Goal: Transaction & Acquisition: Obtain resource

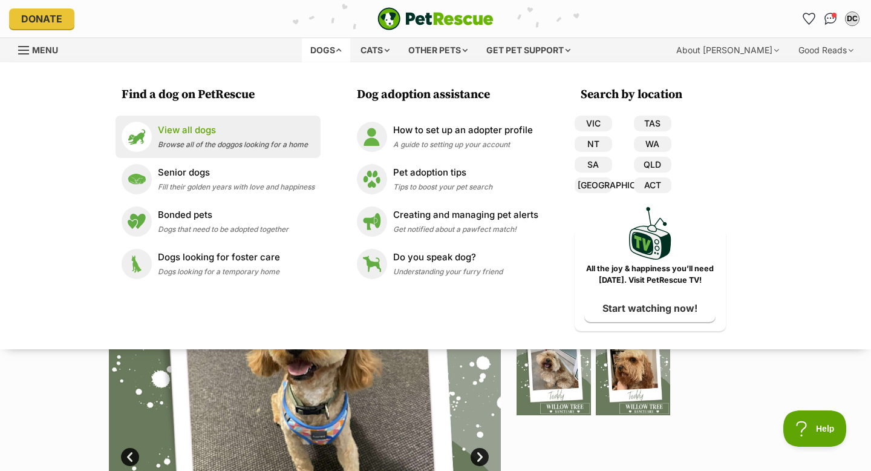
click at [164, 137] on div "View all dogs Browse all of the doggos looking for a home" at bounding box center [233, 136] width 150 height 26
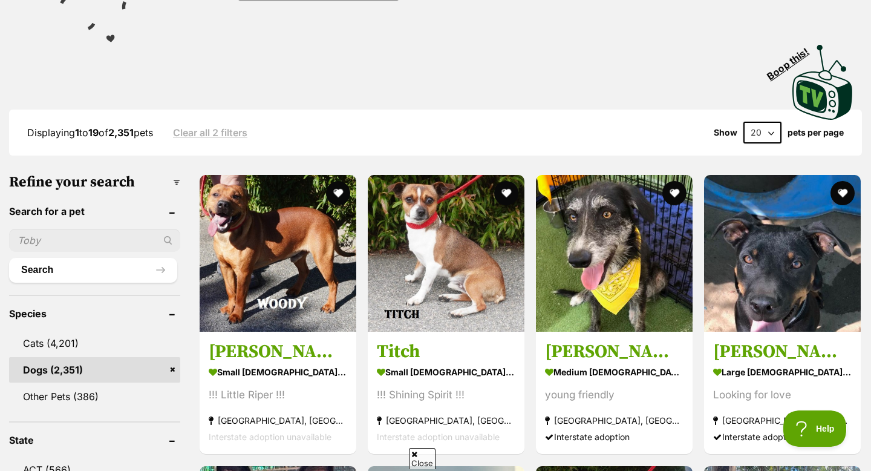
scroll to position [268, 0]
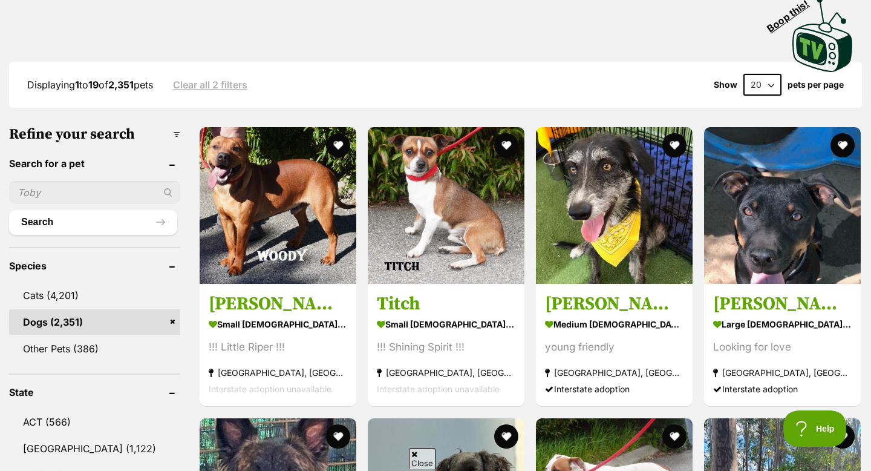
click at [61, 196] on input "text" at bounding box center [94, 192] width 171 height 23
type input "teddy"
click at [101, 223] on button "Search" at bounding box center [93, 222] width 168 height 24
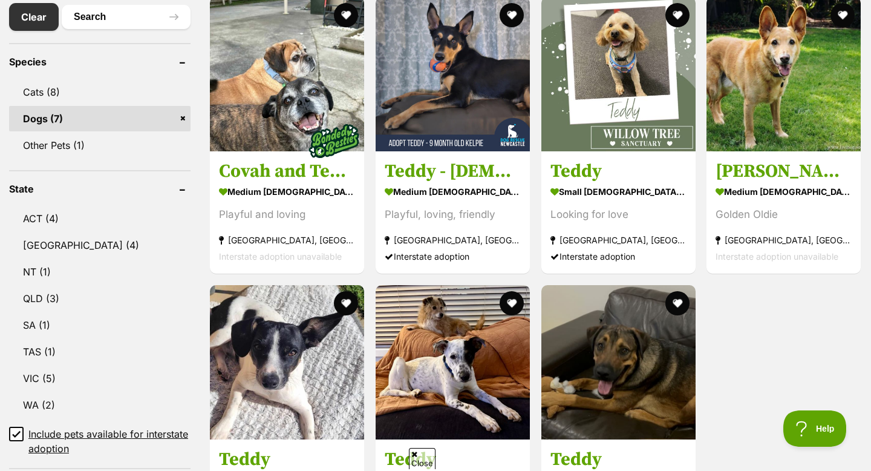
scroll to position [474, 0]
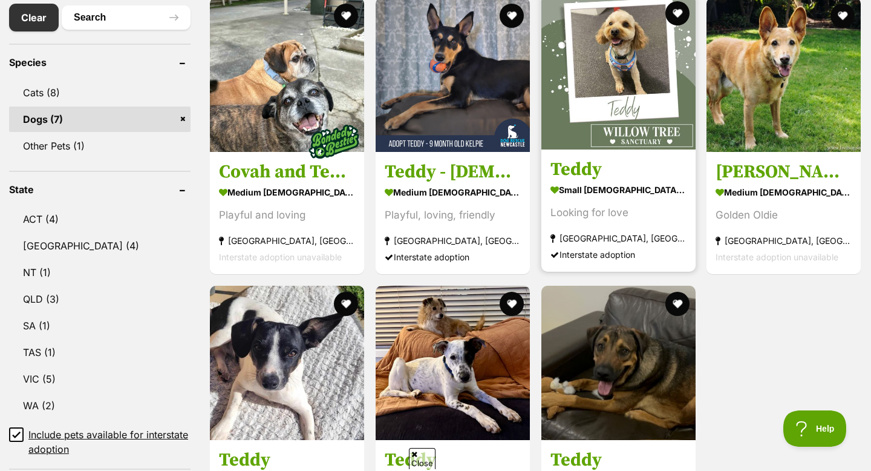
click at [628, 148] on link at bounding box center [619, 146] width 154 height 12
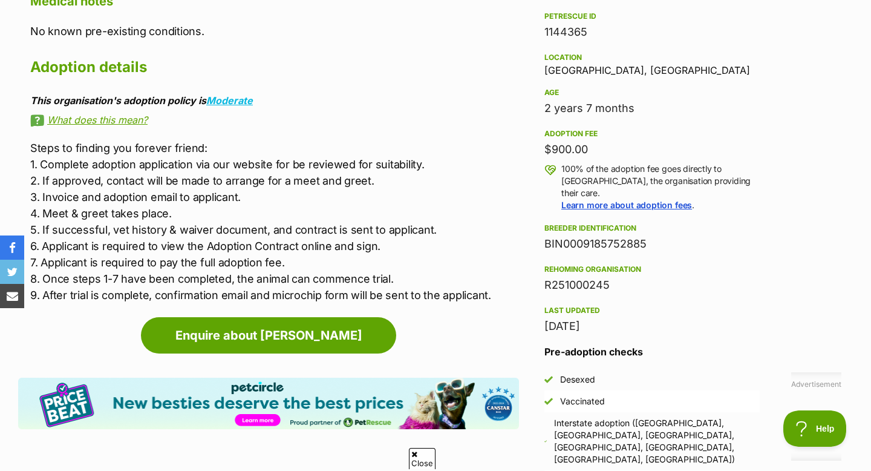
scroll to position [749, 0]
